Goal: Use online tool/utility: Utilize a website feature to perform a specific function

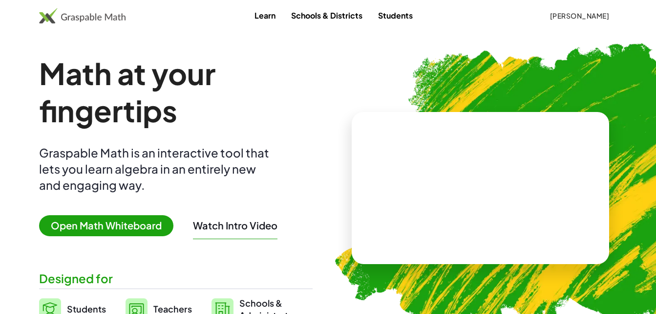
click at [134, 225] on span "Open Math Whiteboard" at bounding box center [106, 225] width 134 height 21
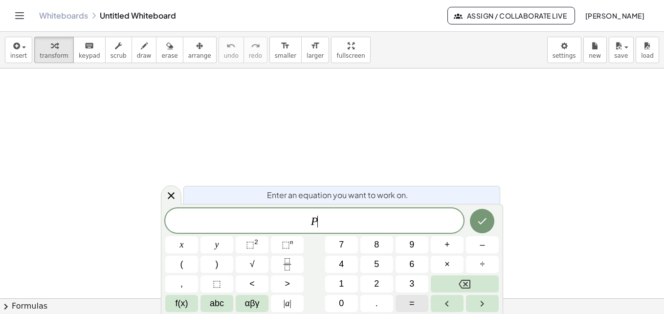
click at [411, 303] on span "=" at bounding box center [411, 303] width 5 height 13
click at [472, 265] on button "÷" at bounding box center [482, 264] width 33 height 17
click at [487, 225] on icon "Done" at bounding box center [482, 221] width 12 height 12
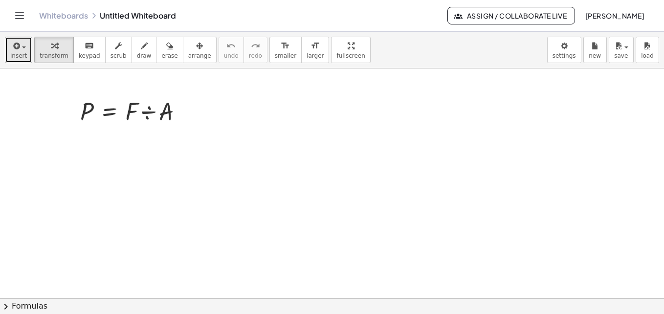
click at [20, 53] on span "insert" at bounding box center [18, 55] width 17 height 7
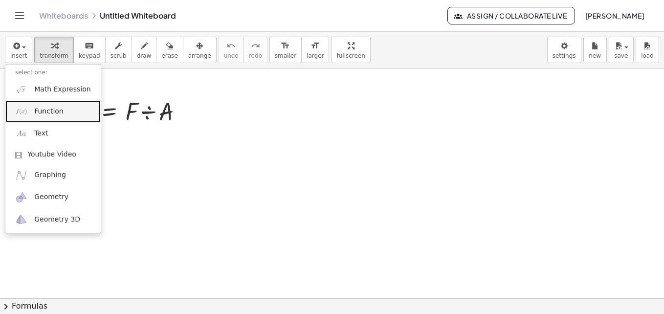
click at [42, 107] on span "Function" at bounding box center [48, 112] width 29 height 10
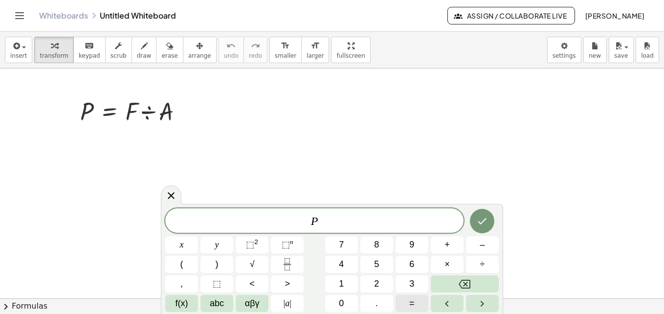
click at [410, 303] on span "=" at bounding box center [411, 303] width 5 height 13
click at [446, 265] on span "×" at bounding box center [446, 264] width 5 height 13
click at [185, 259] on button "(" at bounding box center [181, 264] width 33 height 17
click at [215, 259] on button ")" at bounding box center [216, 264] width 33 height 17
click at [250, 244] on span "⬚" at bounding box center [250, 244] width 8 height 10
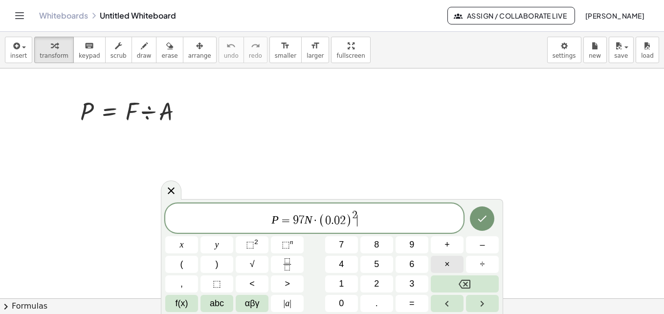
click at [447, 269] on span "×" at bounding box center [446, 264] width 5 height 13
click at [224, 302] on button "abc" at bounding box center [216, 303] width 33 height 17
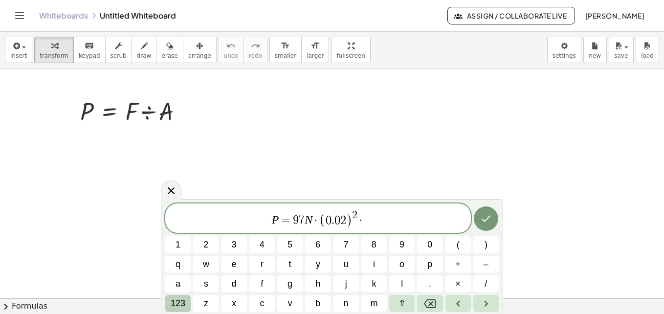
click at [188, 302] on button "123" at bounding box center [177, 303] width 25 height 17
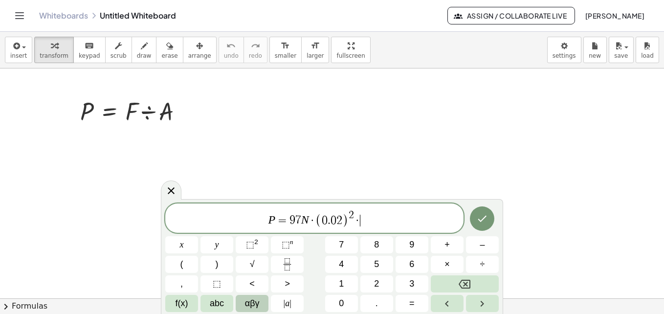
click at [251, 304] on span "αβγ" at bounding box center [252, 303] width 15 height 13
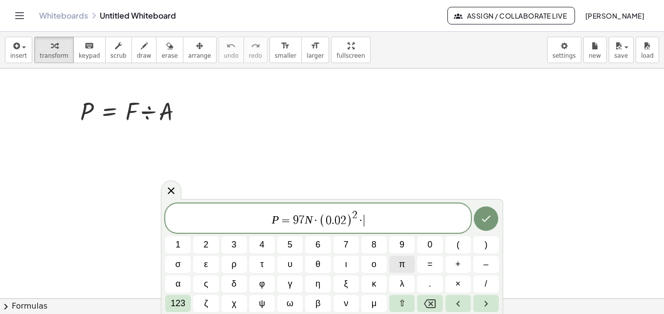
click at [406, 263] on button "π" at bounding box center [401, 264] width 25 height 17
click at [458, 268] on span "+" at bounding box center [457, 264] width 5 height 13
click at [433, 306] on icon "Backspace" at bounding box center [430, 304] width 12 height 12
click at [487, 289] on button "/" at bounding box center [485, 283] width 25 height 17
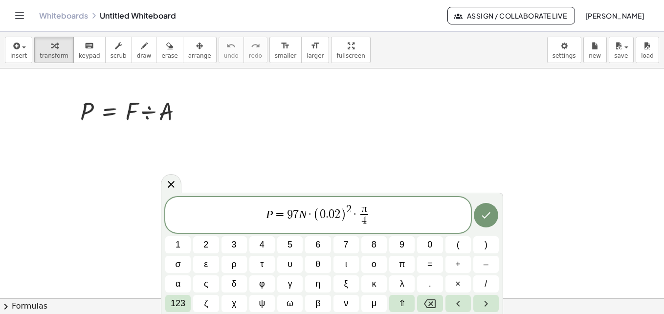
click at [310, 212] on span "·" at bounding box center [309, 214] width 7 height 12
click at [488, 287] on button "/" at bounding box center [485, 283] width 25 height 17
click at [310, 216] on span "​" at bounding box center [300, 220] width 20 height 13
click at [483, 287] on button "/" at bounding box center [485, 283] width 25 height 17
click at [491, 214] on icon "Done" at bounding box center [486, 215] width 12 height 12
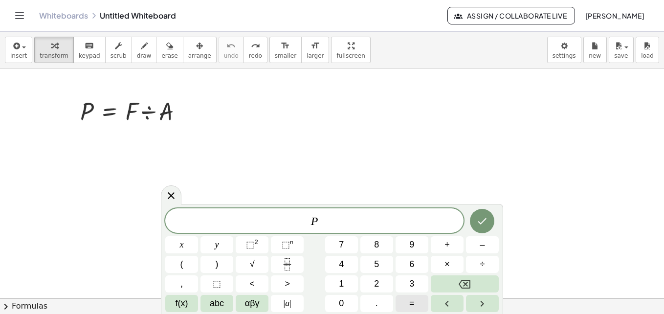
click at [410, 307] on span "=" at bounding box center [411, 303] width 5 height 13
click at [475, 260] on button "÷" at bounding box center [482, 264] width 33 height 17
click at [180, 265] on span "(" at bounding box center [181, 264] width 3 height 13
click at [214, 260] on button ")" at bounding box center [216, 264] width 33 height 17
click at [246, 243] on span "⬚" at bounding box center [250, 244] width 8 height 10
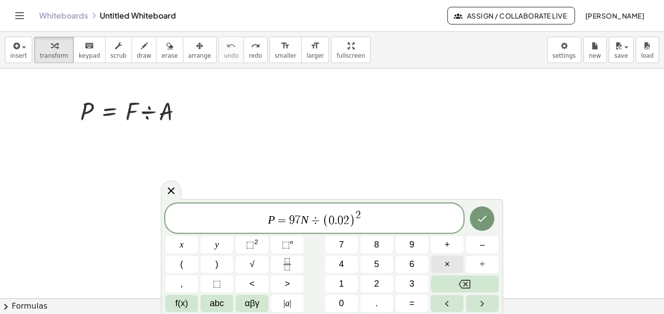
click at [440, 263] on button "×" at bounding box center [447, 264] width 33 height 17
click at [263, 306] on button "αβγ" at bounding box center [252, 303] width 33 height 17
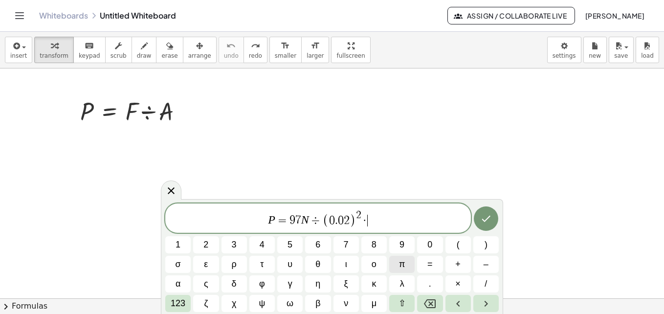
click at [400, 264] on span "π" at bounding box center [402, 264] width 6 height 13
click at [486, 268] on span "–" at bounding box center [485, 264] width 5 height 13
click at [430, 306] on icon "Backspace" at bounding box center [430, 304] width 12 height 12
click at [481, 287] on button "/" at bounding box center [485, 283] width 25 height 17
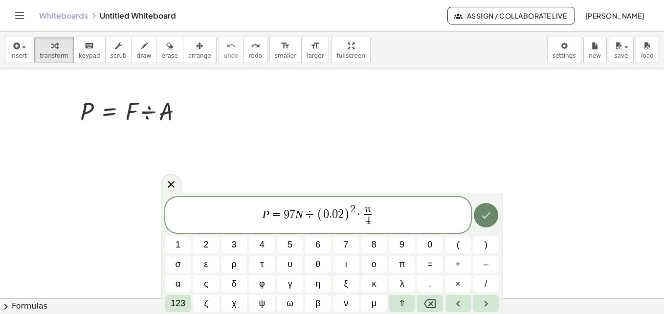
click at [491, 213] on icon "Done" at bounding box center [486, 215] width 12 height 12
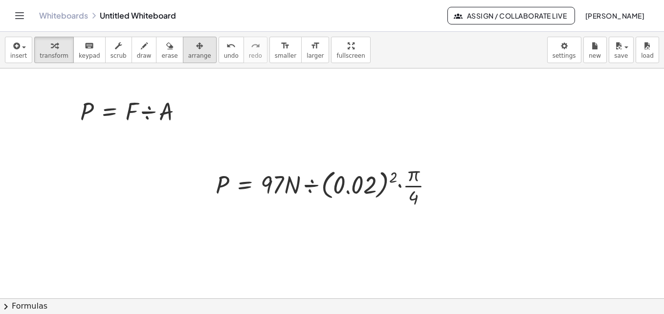
click at [196, 49] on icon "button" at bounding box center [199, 46] width 7 height 12
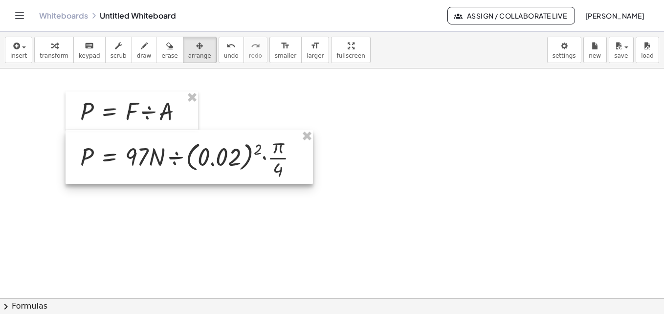
drag, startPoint x: 290, startPoint y: 205, endPoint x: 154, endPoint y: 177, distance: 138.2
click at [154, 177] on div at bounding box center [188, 157] width 247 height 54
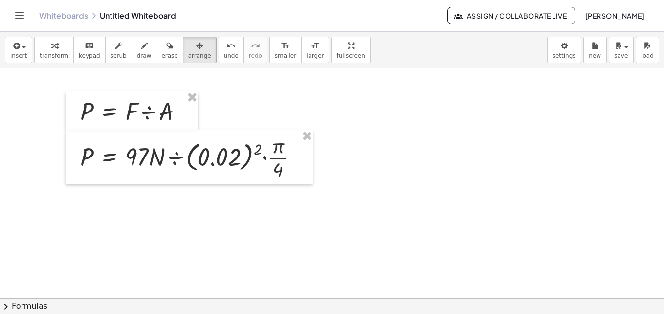
click at [18, 48] on icon "button" at bounding box center [15, 46] width 9 height 12
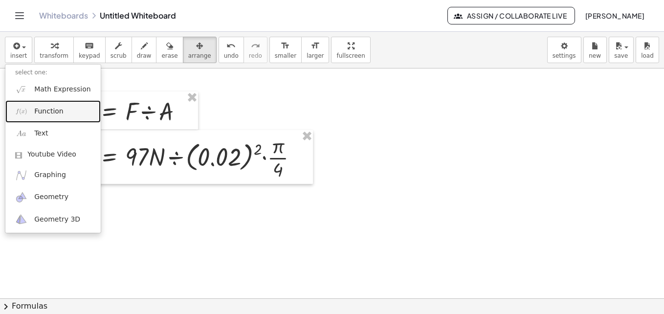
click at [58, 108] on span "Function" at bounding box center [48, 112] width 29 height 10
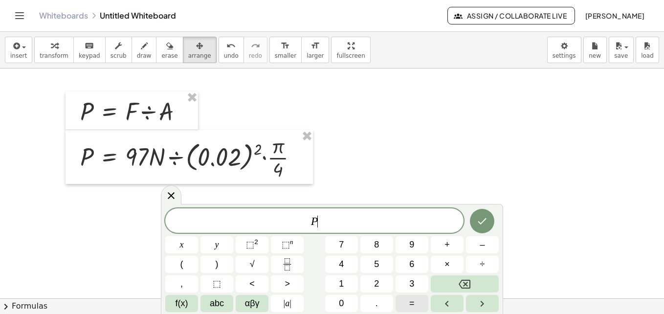
click at [412, 301] on span "=" at bounding box center [411, 303] width 5 height 13
click at [451, 266] on button "×" at bounding box center [447, 264] width 33 height 17
click at [292, 243] on sup "n" at bounding box center [291, 241] width 3 height 7
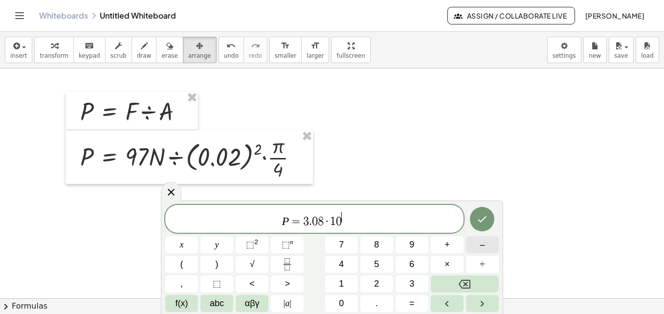
click at [491, 249] on button "–" at bounding box center [482, 244] width 33 height 17
click at [467, 283] on icon "Backspace" at bounding box center [464, 284] width 12 height 12
click at [382, 268] on button "5" at bounding box center [376, 264] width 33 height 17
click at [291, 240] on sup "n" at bounding box center [291, 241] width 3 height 7
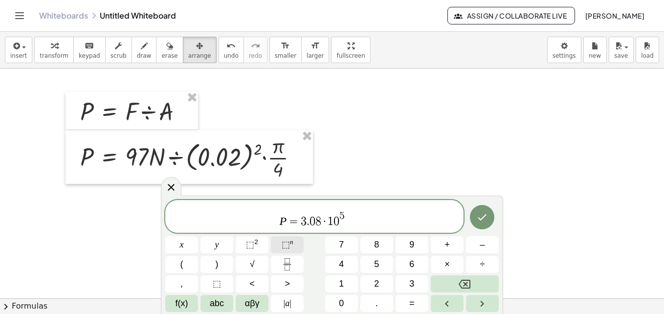
click at [291, 240] on sup "n" at bounding box center [291, 241] width 3 height 7
click at [351, 226] on span "P = 3 . 0 8 · 1 0 5 ​" at bounding box center [314, 215] width 298 height 26
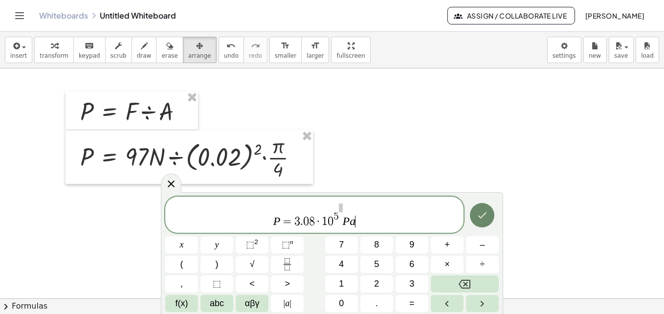
click at [479, 214] on icon "Done" at bounding box center [482, 215] width 12 height 12
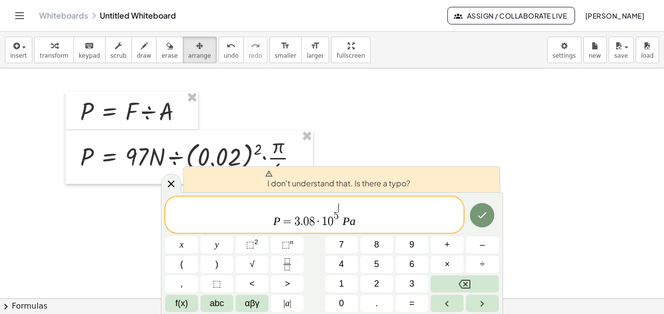
click at [339, 224] on span "P = 3 . 0 8 · 1 0 5 ​ P a" at bounding box center [314, 215] width 298 height 26
click at [344, 220] on var "P" at bounding box center [346, 221] width 7 height 13
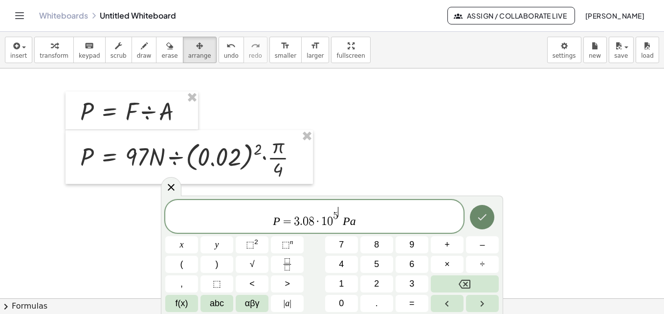
click at [476, 218] on icon "Done" at bounding box center [482, 217] width 12 height 12
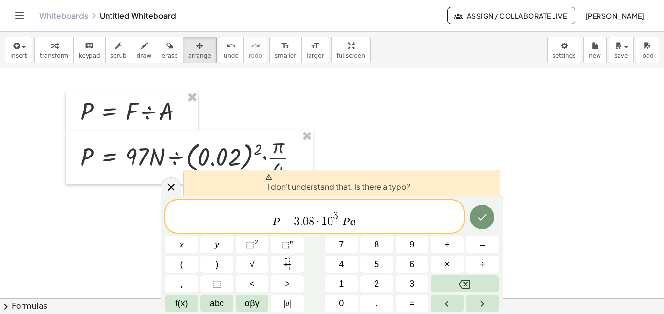
click at [342, 221] on span "5 ​" at bounding box center [338, 214] width 10 height 15
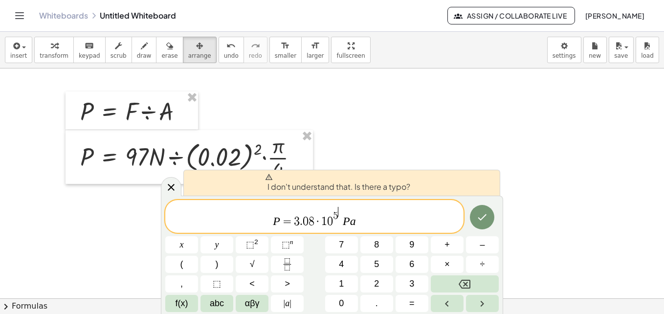
click at [342, 221] on span "5 ​" at bounding box center [338, 214] width 10 height 15
click at [335, 213] on span "5" at bounding box center [335, 216] width 5 height 11
click at [343, 216] on span "P = 3 . 0 8 · 1 0 ​ 5 P a" at bounding box center [314, 217] width 298 height 22
click at [292, 237] on button "⬚ n" at bounding box center [287, 244] width 33 height 17
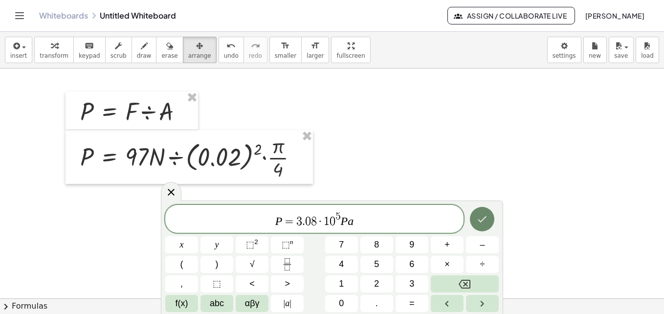
click at [493, 220] on button "Done" at bounding box center [482, 219] width 24 height 24
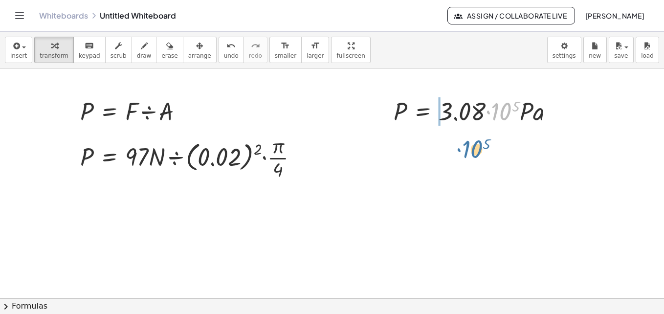
drag, startPoint x: 496, startPoint y: 106, endPoint x: 466, endPoint y: 145, distance: 48.8
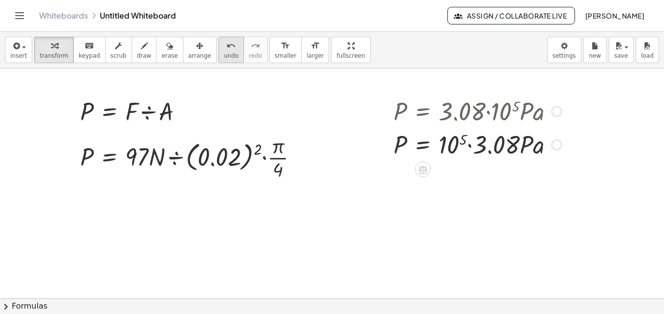
click at [221, 47] on button "undo undo" at bounding box center [230, 50] width 25 height 26
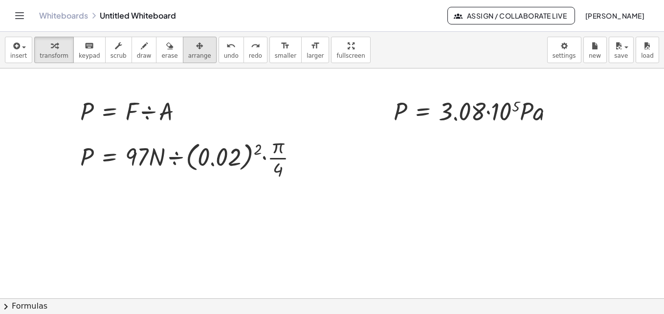
click at [190, 52] on span "arrange" at bounding box center [199, 55] width 23 height 7
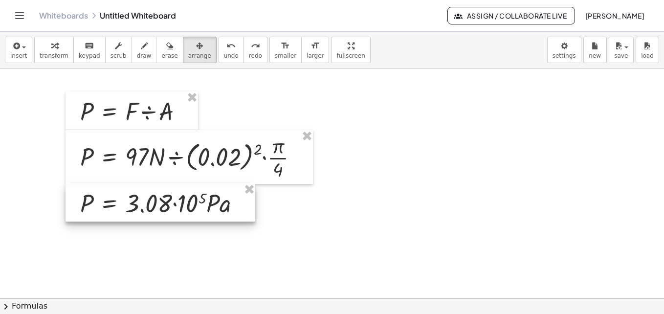
drag, startPoint x: 498, startPoint y: 114, endPoint x: 185, endPoint y: 206, distance: 326.9
click at [185, 206] on div at bounding box center [160, 202] width 190 height 38
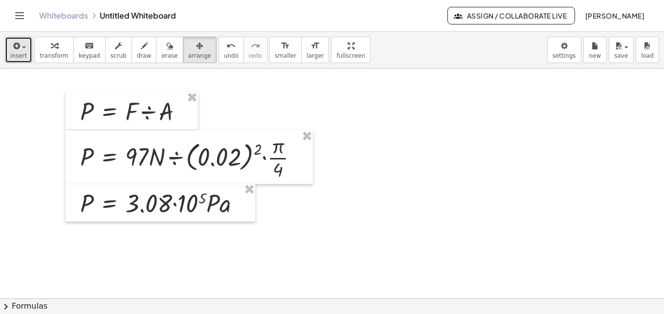
click at [13, 45] on icon "button" at bounding box center [15, 46] width 9 height 12
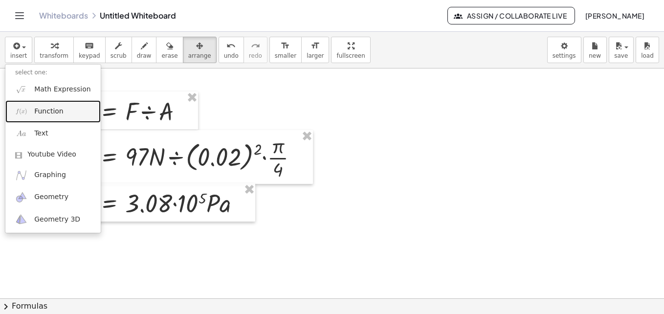
click at [50, 112] on span "Function" at bounding box center [48, 112] width 29 height 10
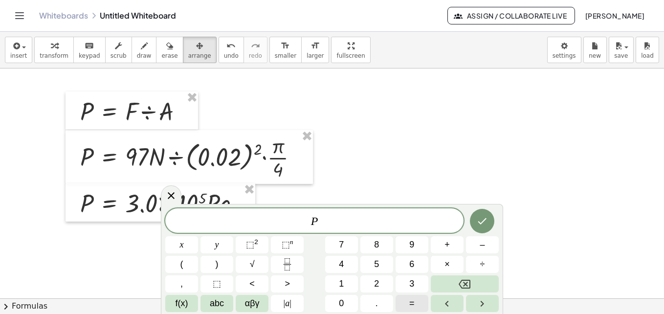
click at [414, 307] on span "=" at bounding box center [411, 303] width 5 height 13
click at [488, 225] on icon "Done" at bounding box center [482, 221] width 12 height 12
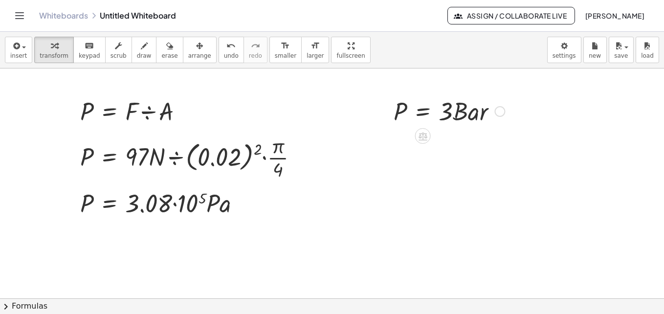
click at [449, 112] on div at bounding box center [448, 110] width 121 height 33
click at [188, 58] on span "arrange" at bounding box center [199, 55] width 23 height 7
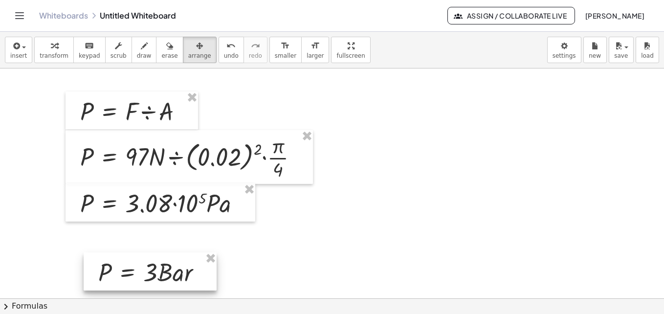
drag, startPoint x: 440, startPoint y: 111, endPoint x: 145, endPoint y: 273, distance: 336.8
click at [145, 273] on div at bounding box center [150, 271] width 133 height 38
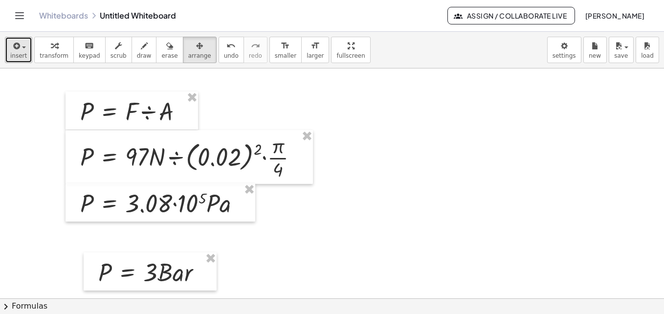
click at [20, 53] on span "insert" at bounding box center [18, 55] width 17 height 7
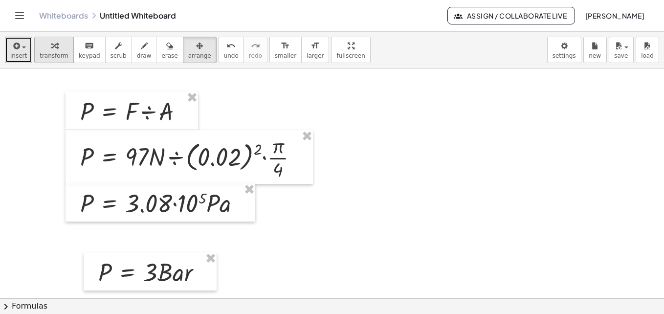
click at [55, 52] on span "transform" at bounding box center [54, 55] width 29 height 7
